Goal: Information Seeking & Learning: Find specific fact

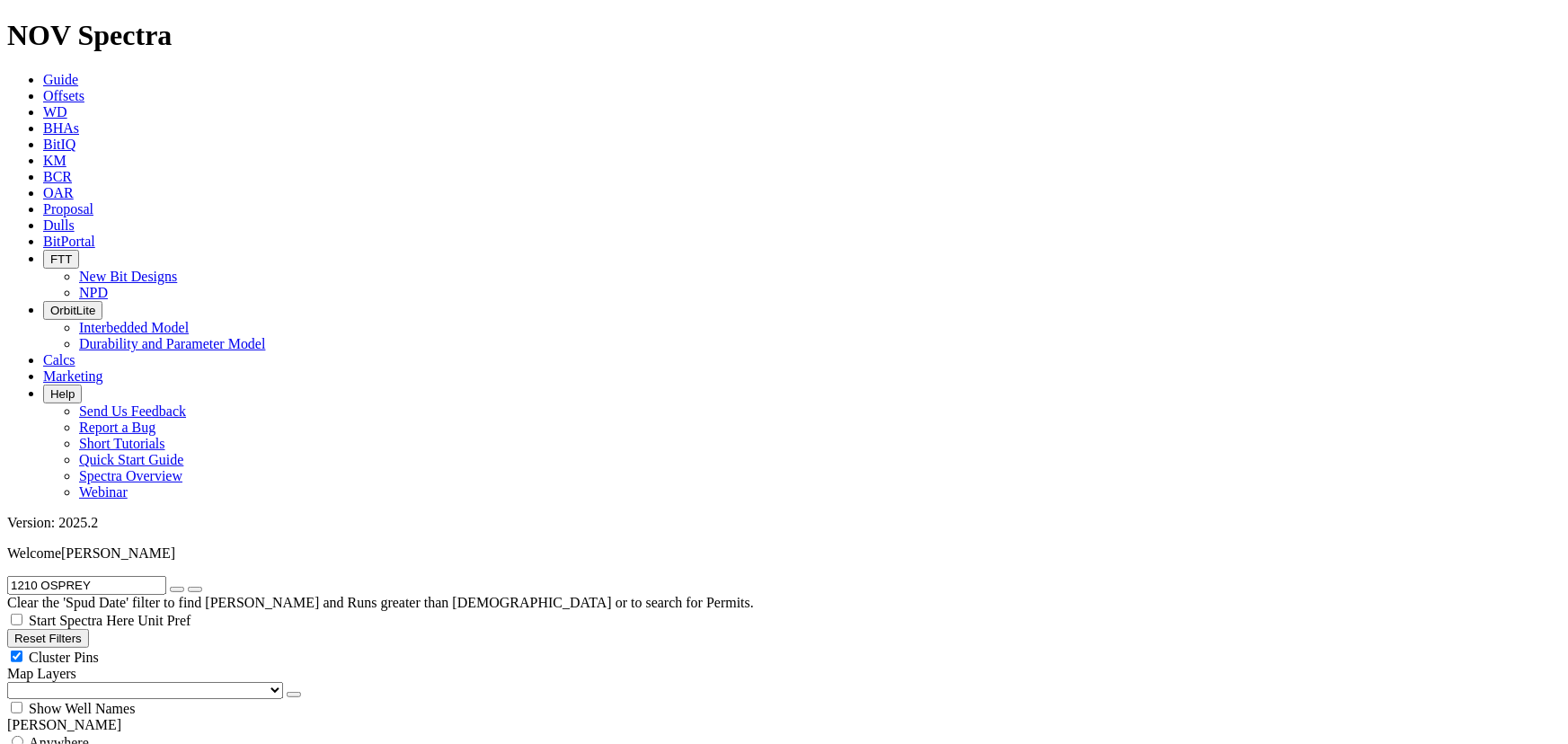
scroll to position [682, 0]
click at [44, 217] on icon at bounding box center [44, 225] width 0 height 15
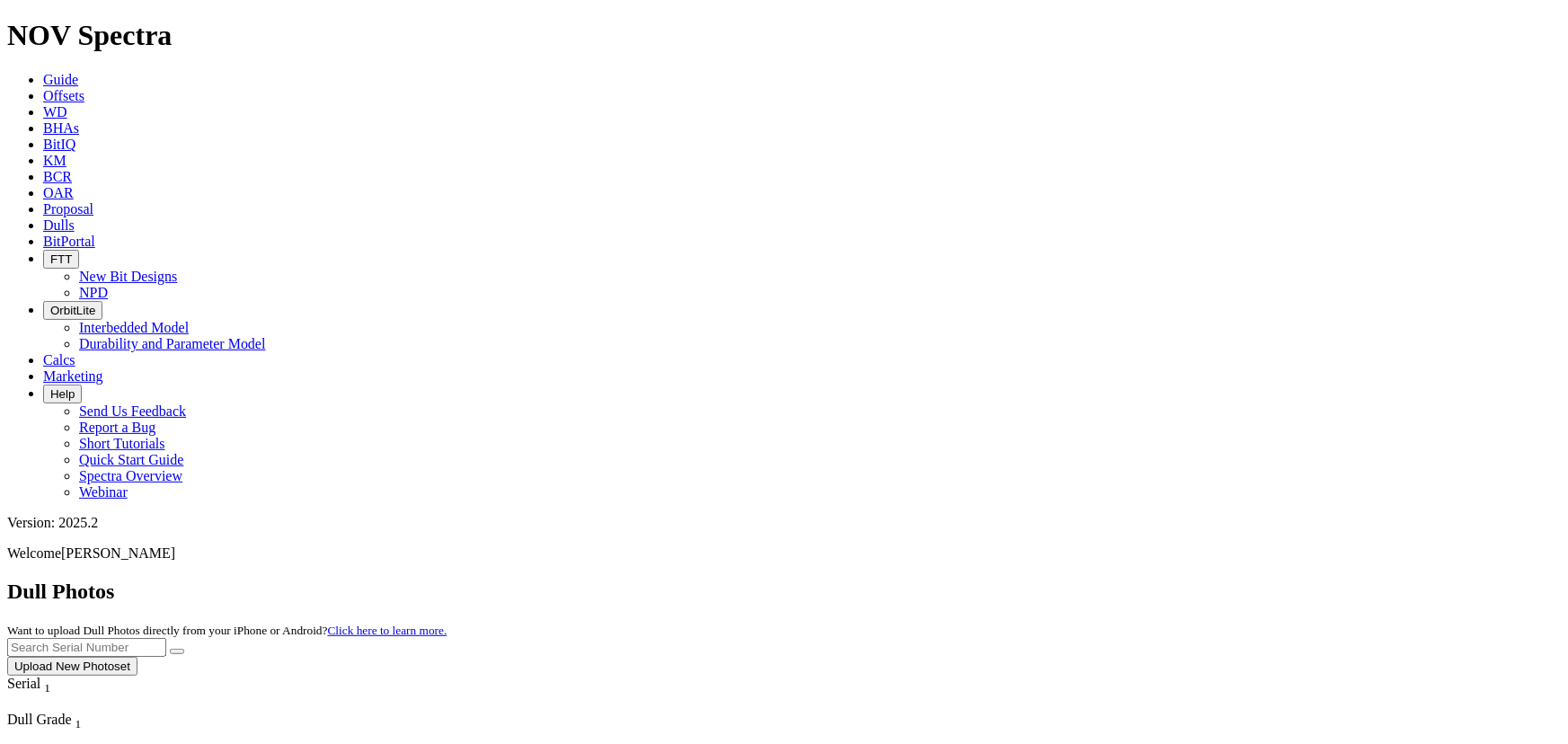
click at [166, 638] on input "text" at bounding box center [87, 647] width 159 height 19
click at [170, 649] on button "submit" at bounding box center [176, 652] width 14 height 6
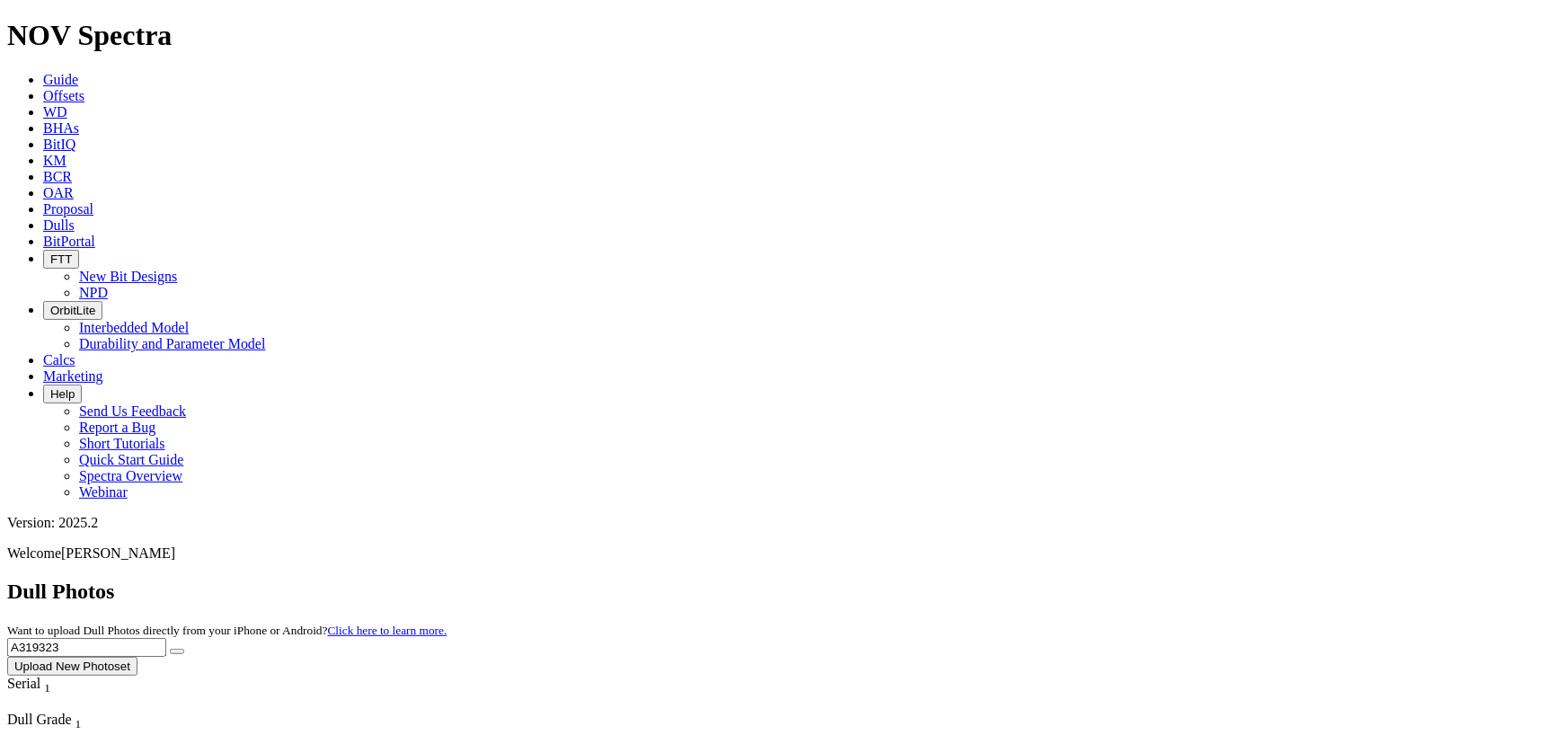
click at [166, 638] on input "A319323" at bounding box center [87, 647] width 159 height 19
type input "A319324"
click at [170, 649] on button "submit" at bounding box center [176, 652] width 14 height 6
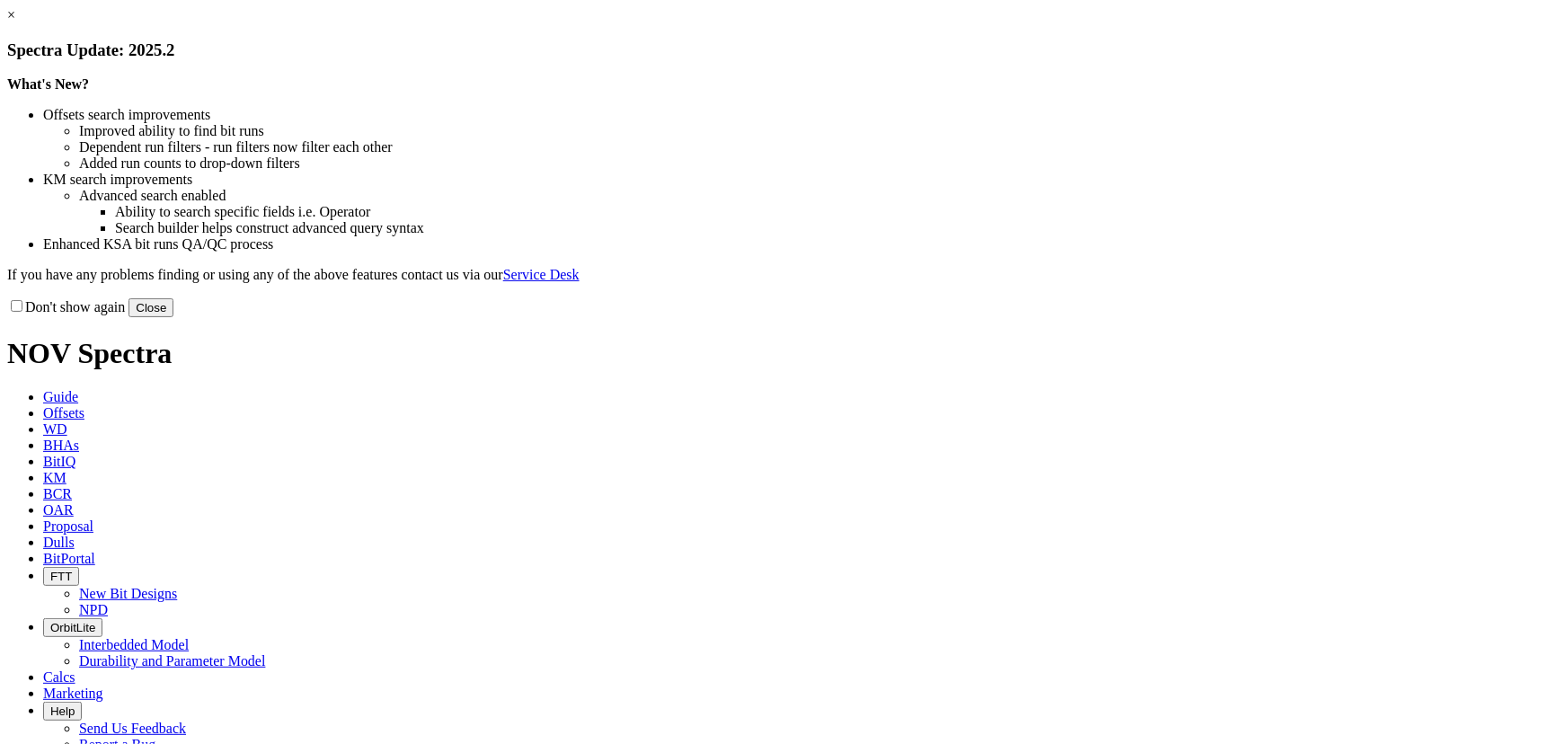
click at [173, 318] on button "Close" at bounding box center [151, 308] width 45 height 19
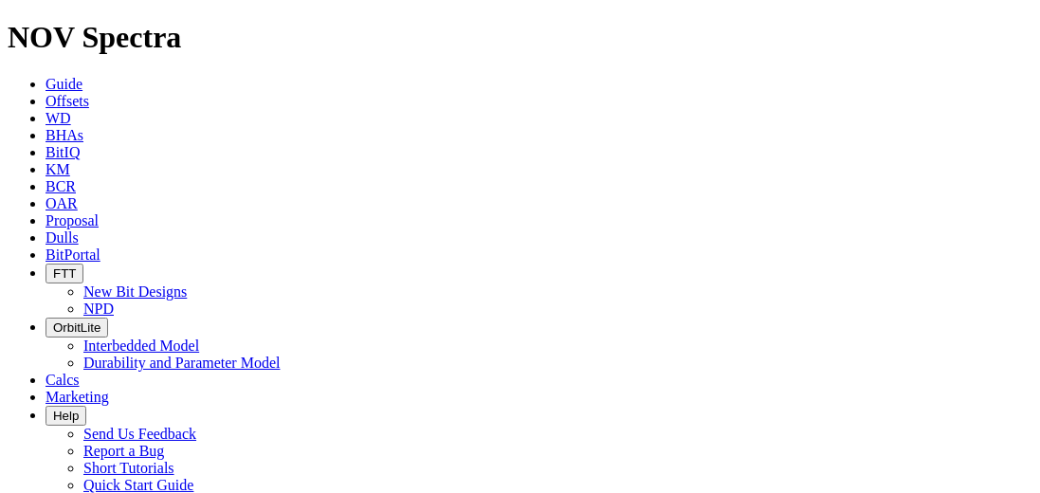
scroll to position [861, 0]
